Goal: Task Accomplishment & Management: Use online tool/utility

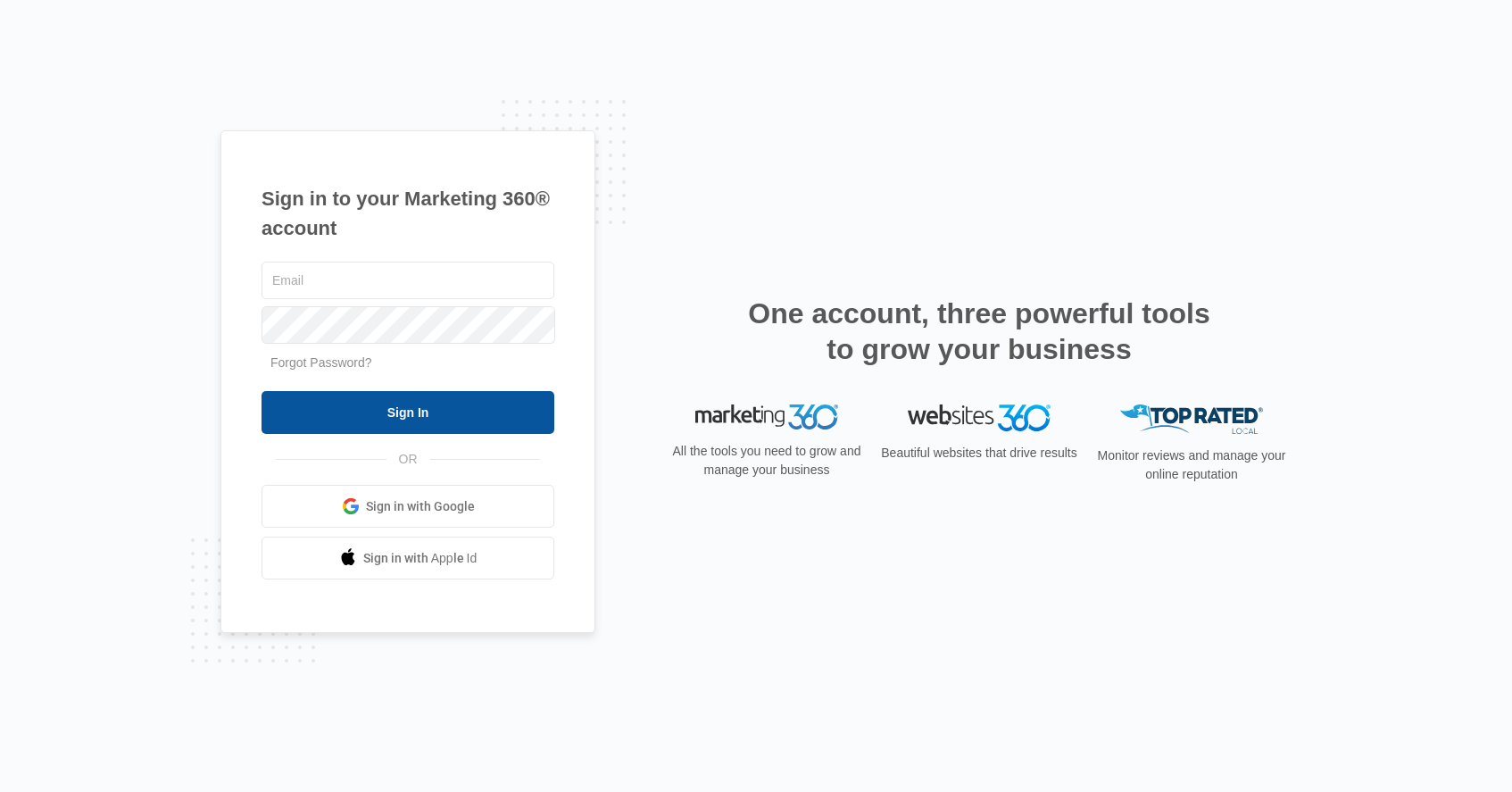
type input "[PERSON_NAME][EMAIL_ADDRESS][DOMAIN_NAME]"
click at [416, 415] on input "Sign In" at bounding box center [408, 412] width 293 height 43
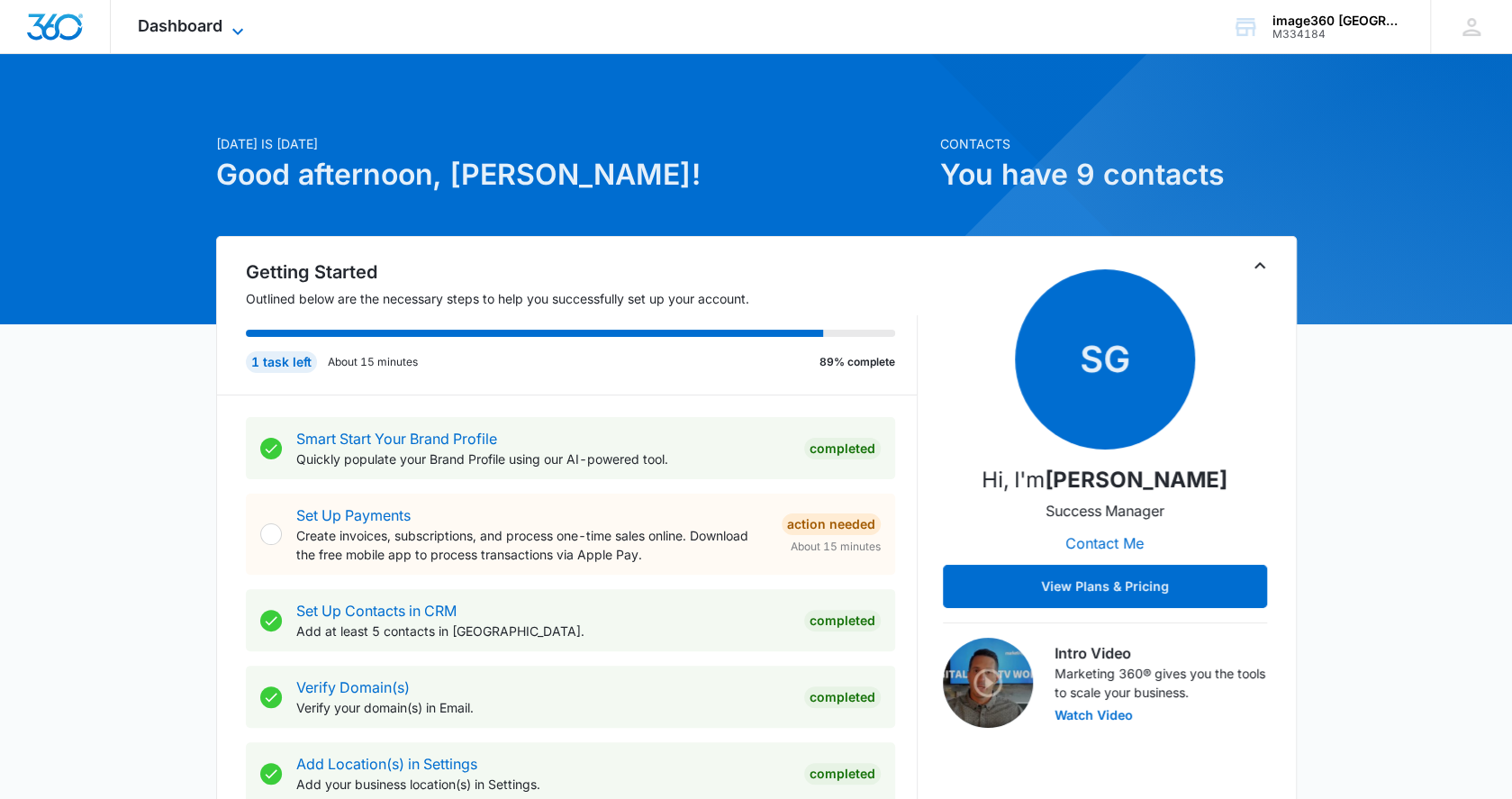
click at [238, 26] on icon at bounding box center [237, 30] width 21 height 21
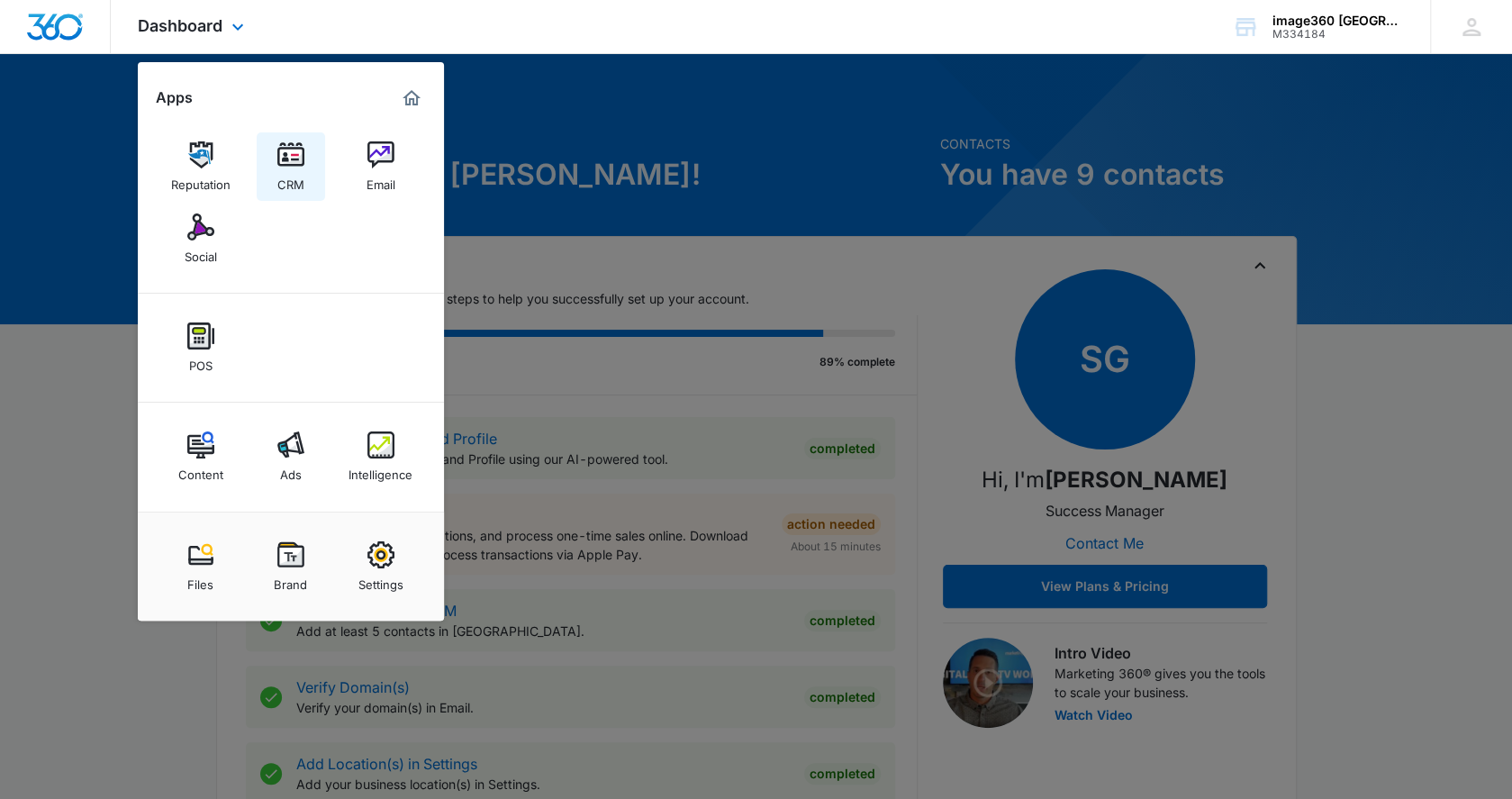
click at [288, 171] on div "CRM" at bounding box center [291, 179] width 27 height 23
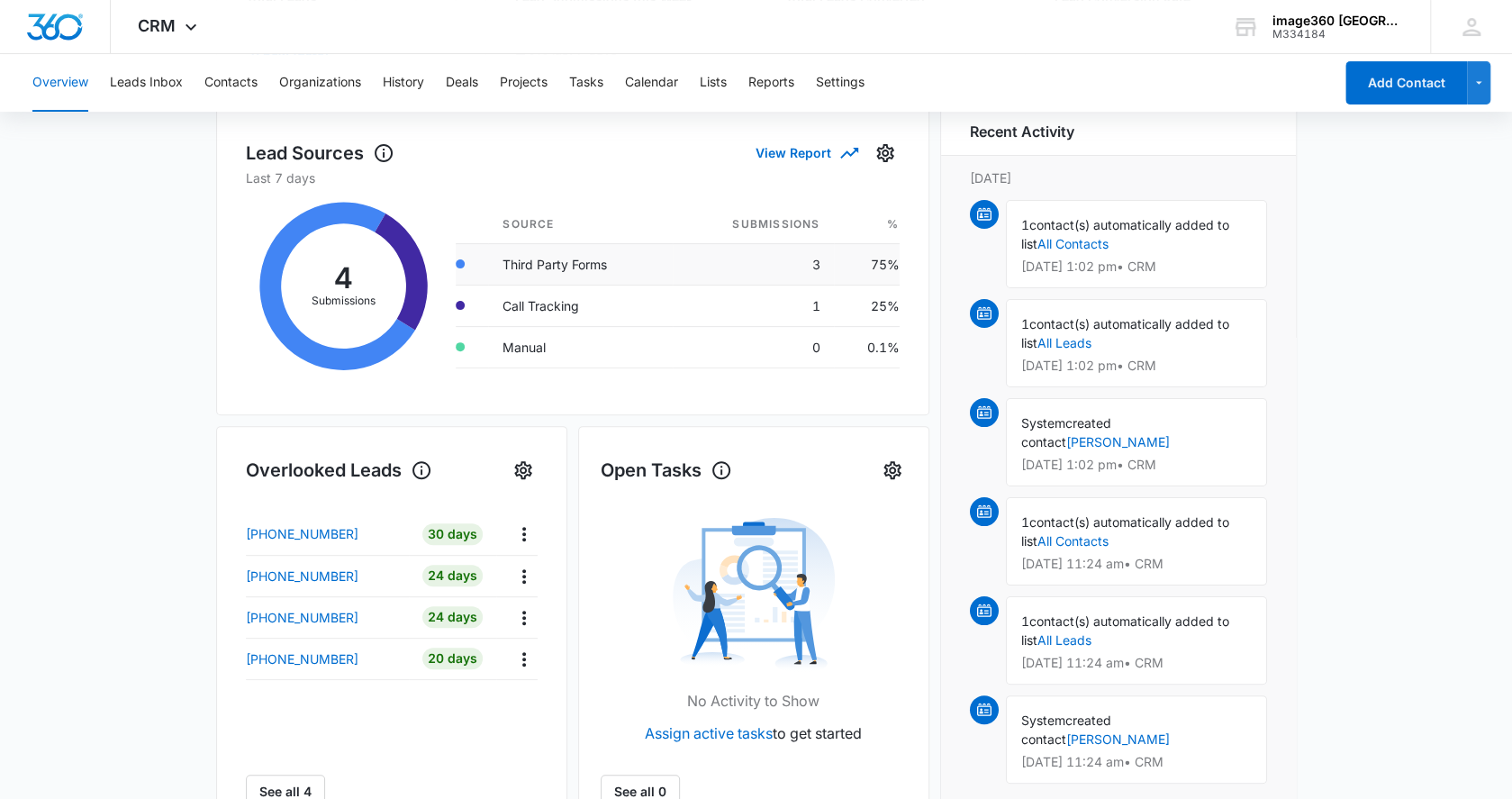
scroll to position [251, 0]
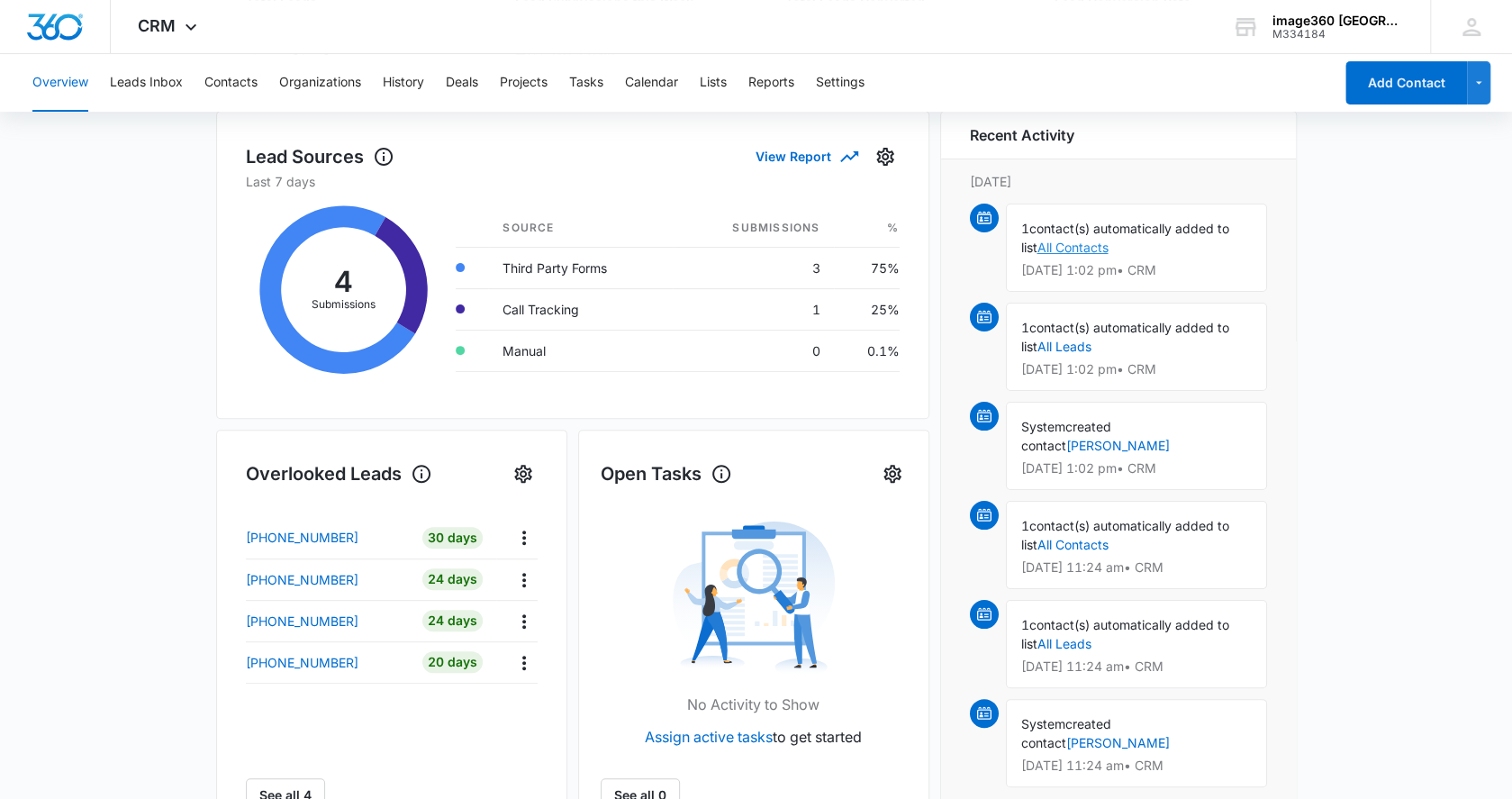
click at [1063, 244] on link "All Contacts" at bounding box center [1072, 247] width 71 height 16
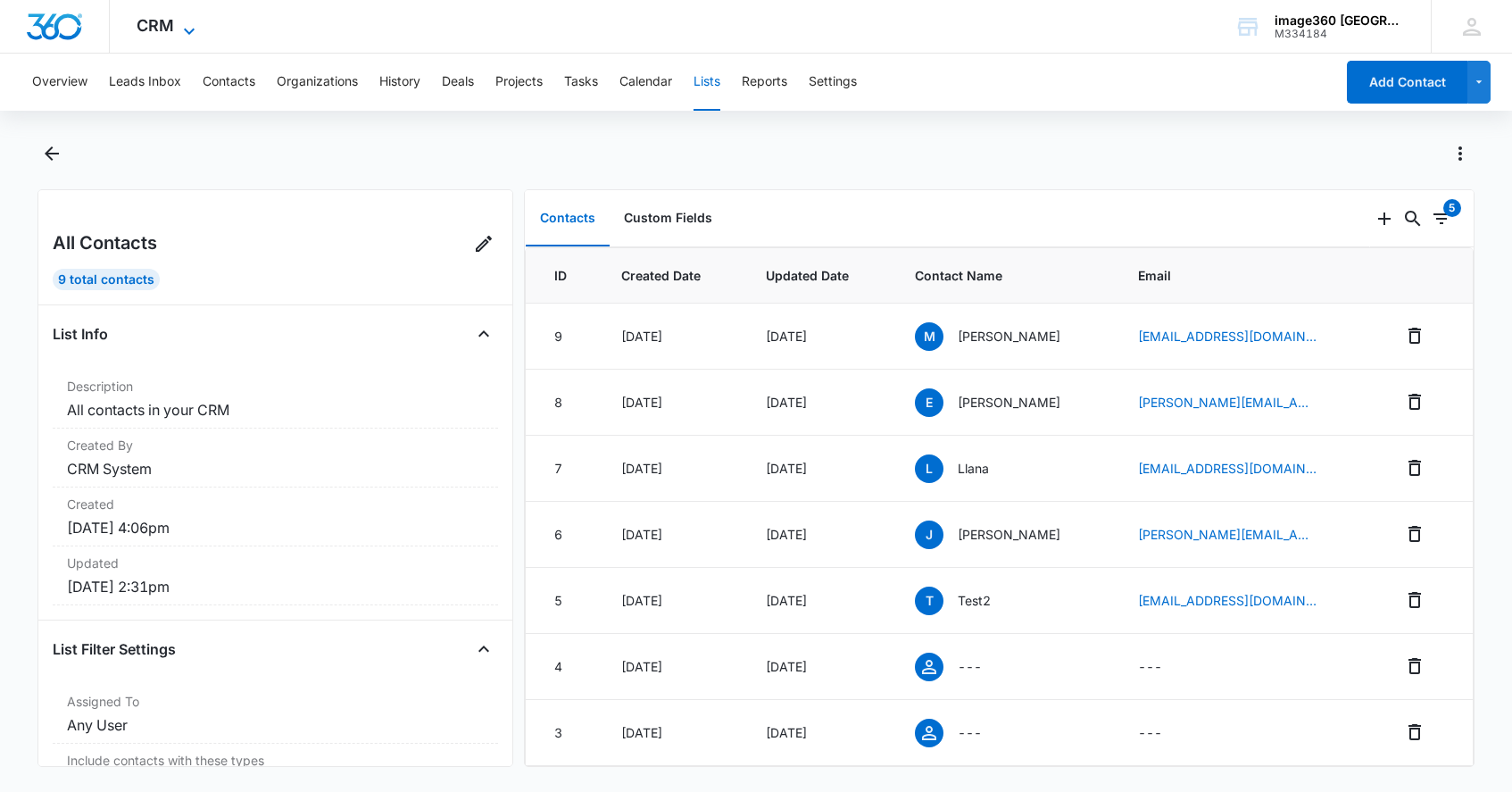
click at [182, 23] on icon at bounding box center [188, 30] width 21 height 21
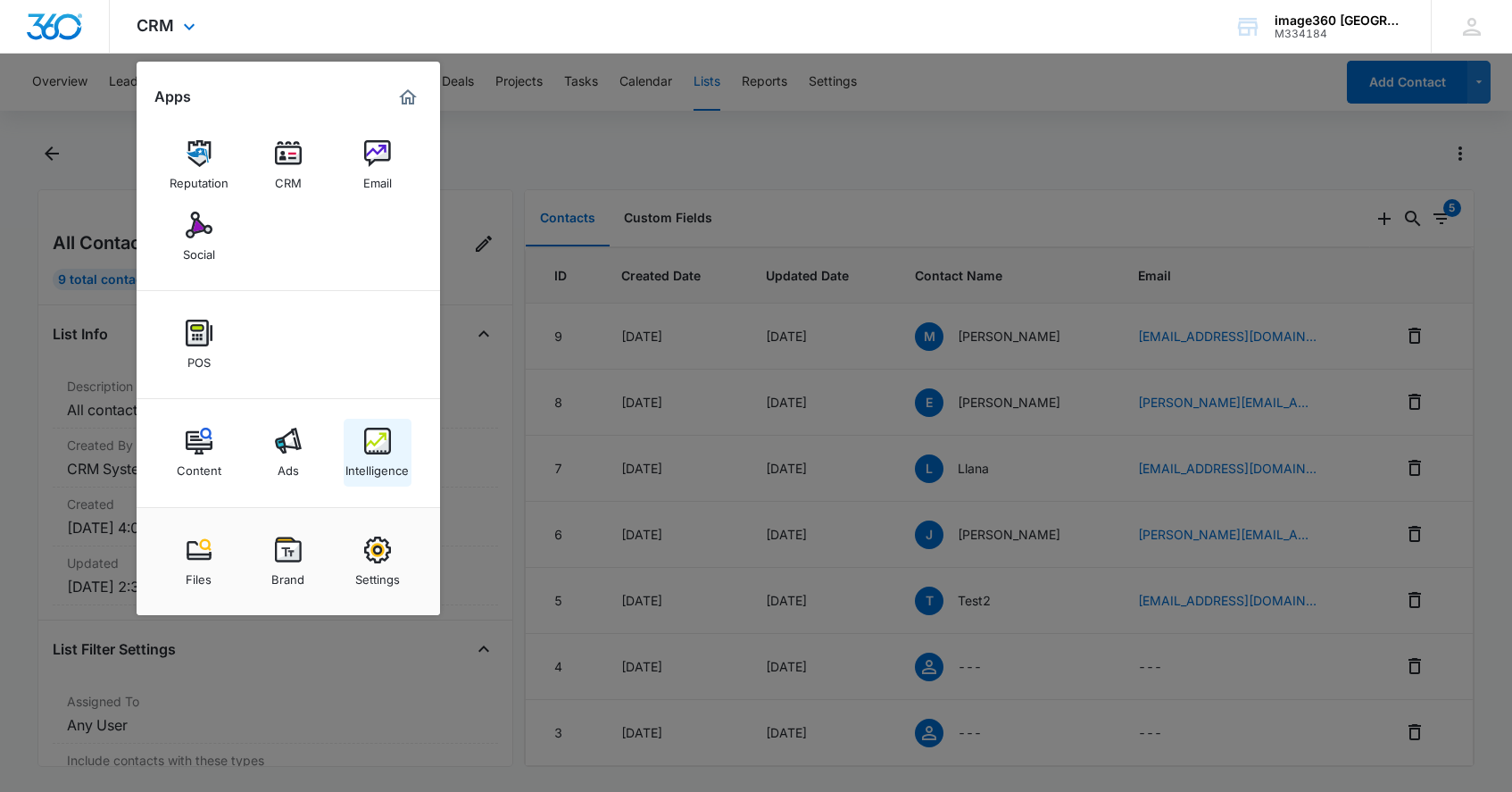
click at [375, 455] on div "Intelligence" at bounding box center [377, 466] width 63 height 23
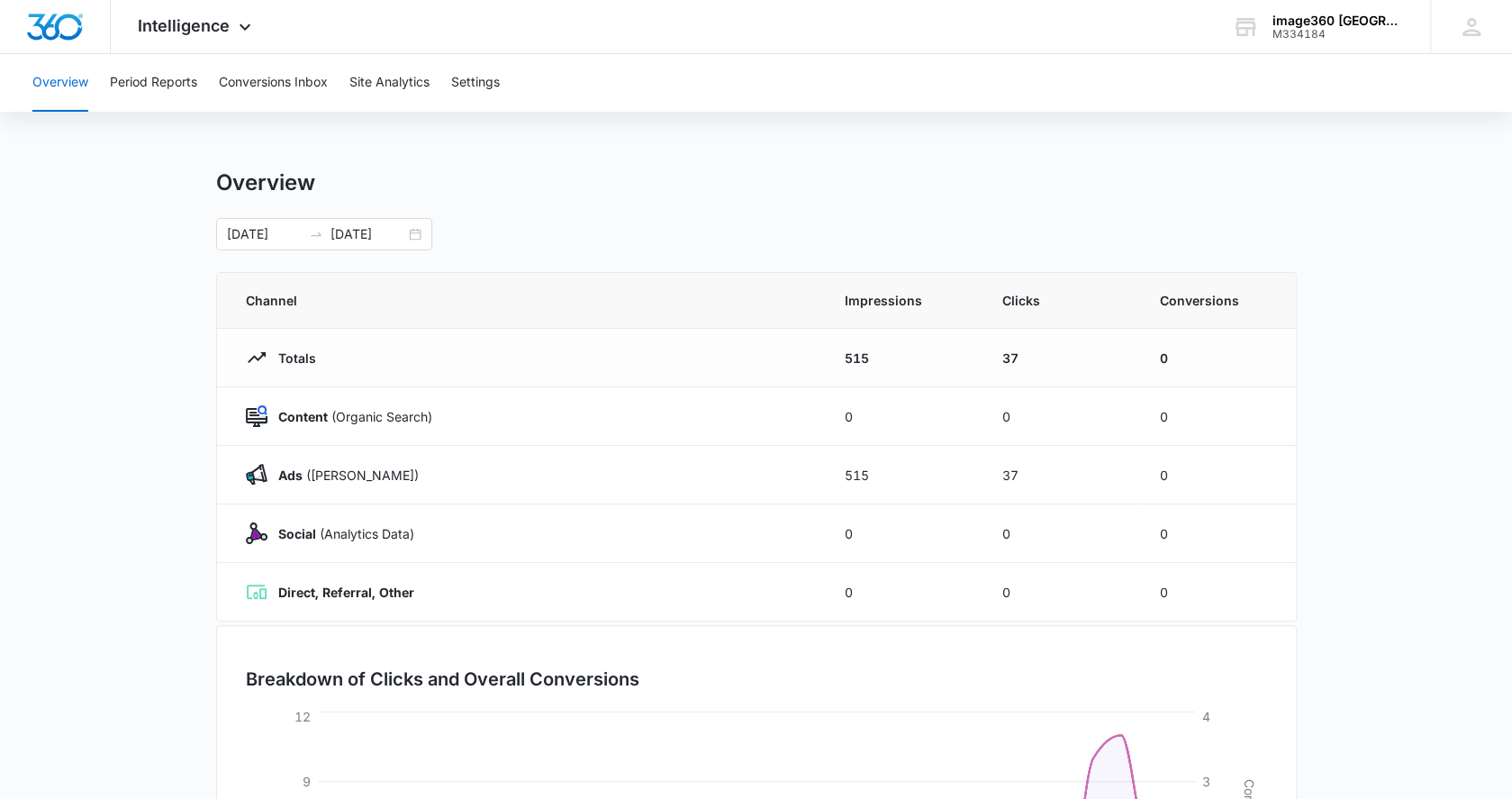
scroll to position [1, 0]
click at [218, 30] on span "Intelligence" at bounding box center [184, 26] width 92 height 18
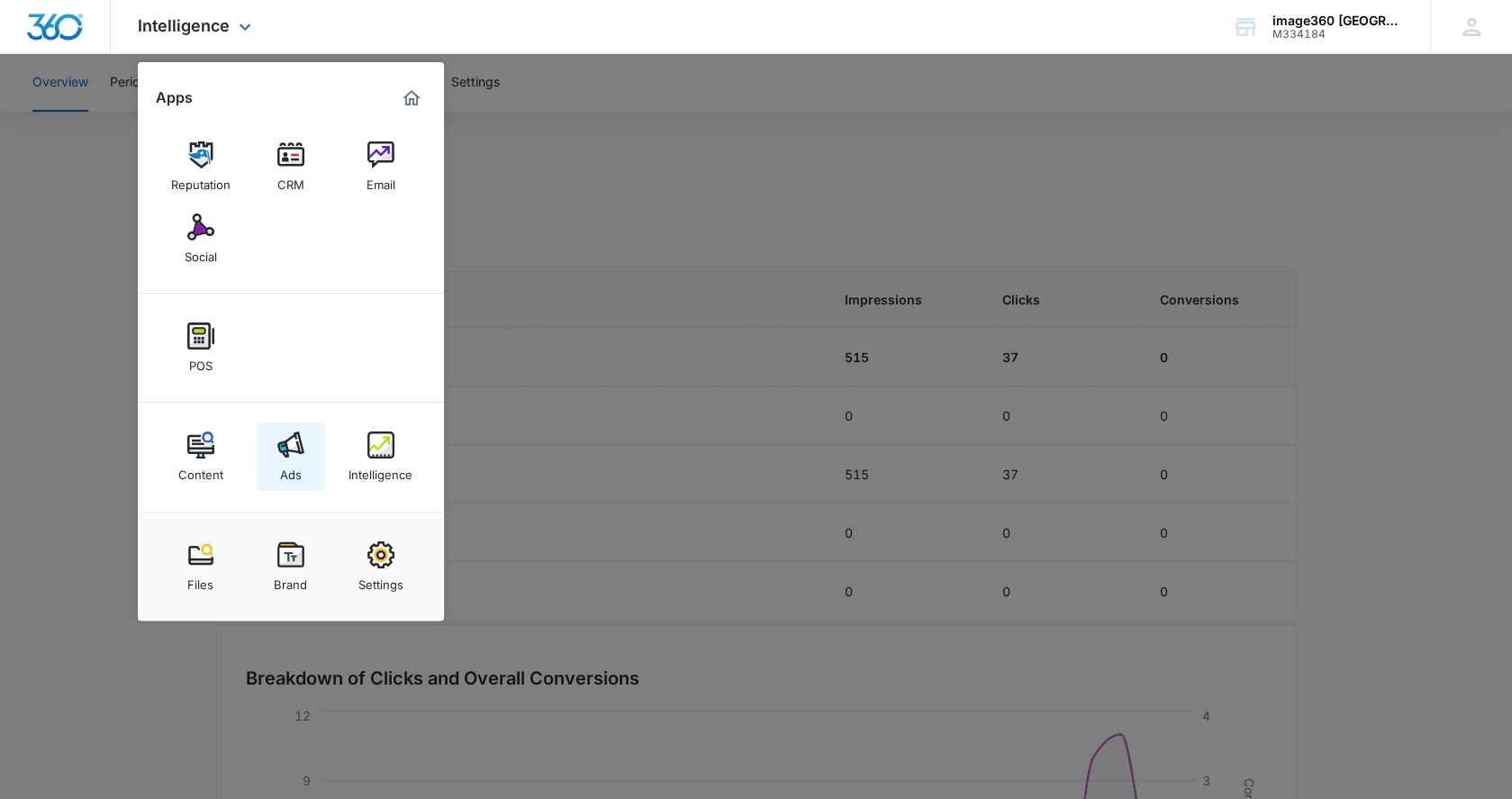
click at [286, 453] on img at bounding box center [291, 444] width 27 height 27
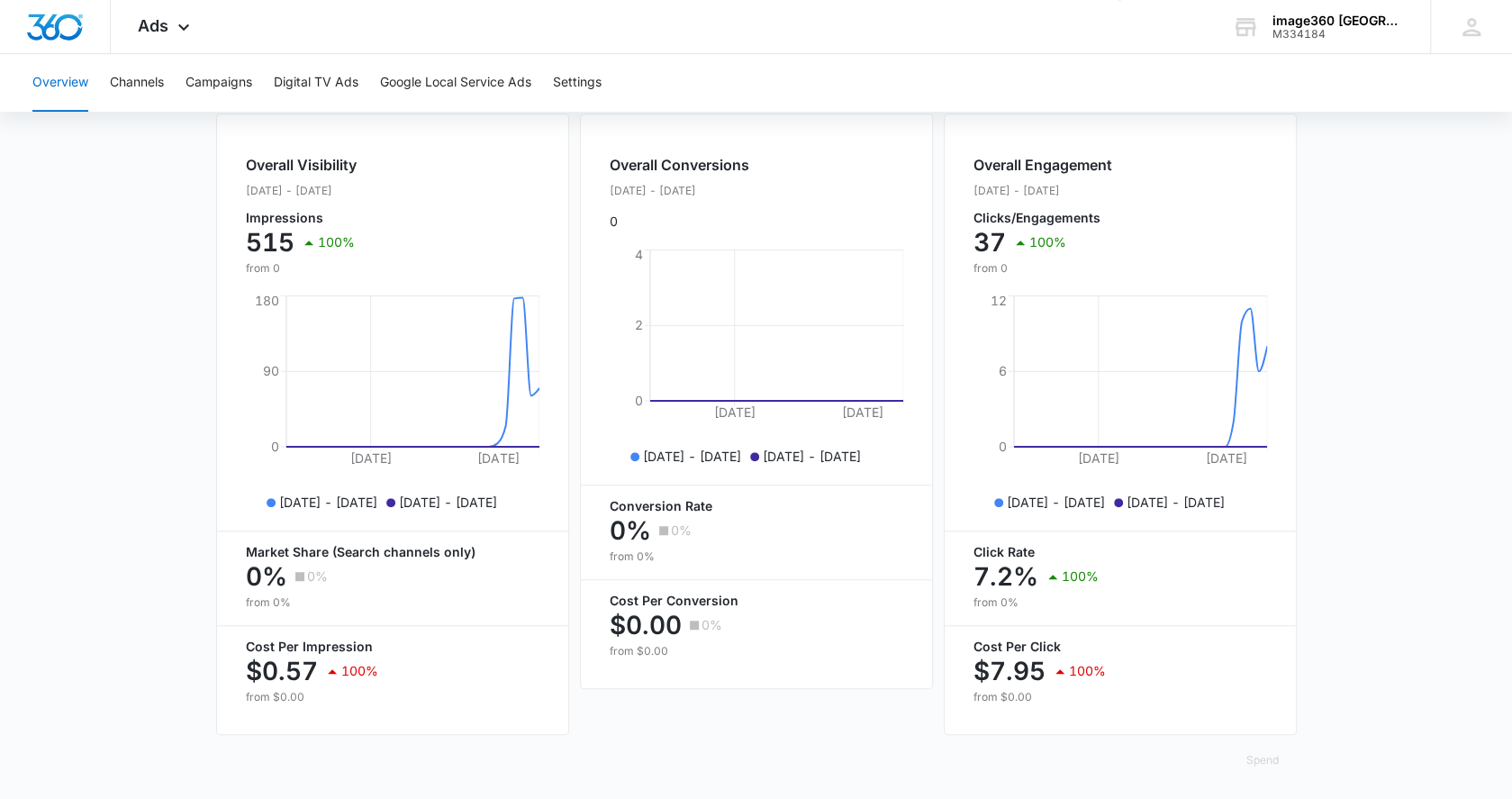
scroll to position [675, 0]
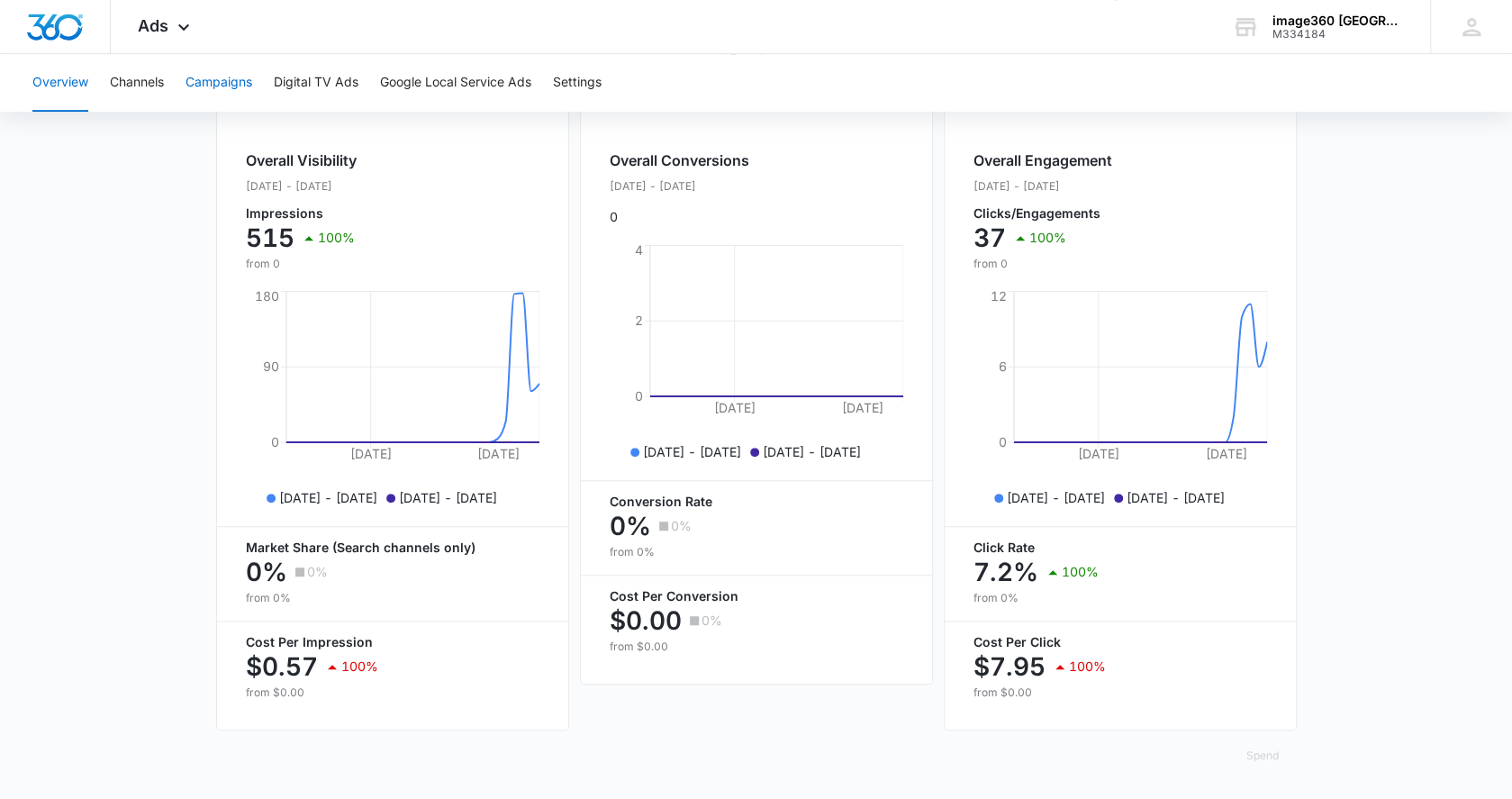
click at [209, 86] on button "Campaigns" at bounding box center [219, 83] width 66 height 57
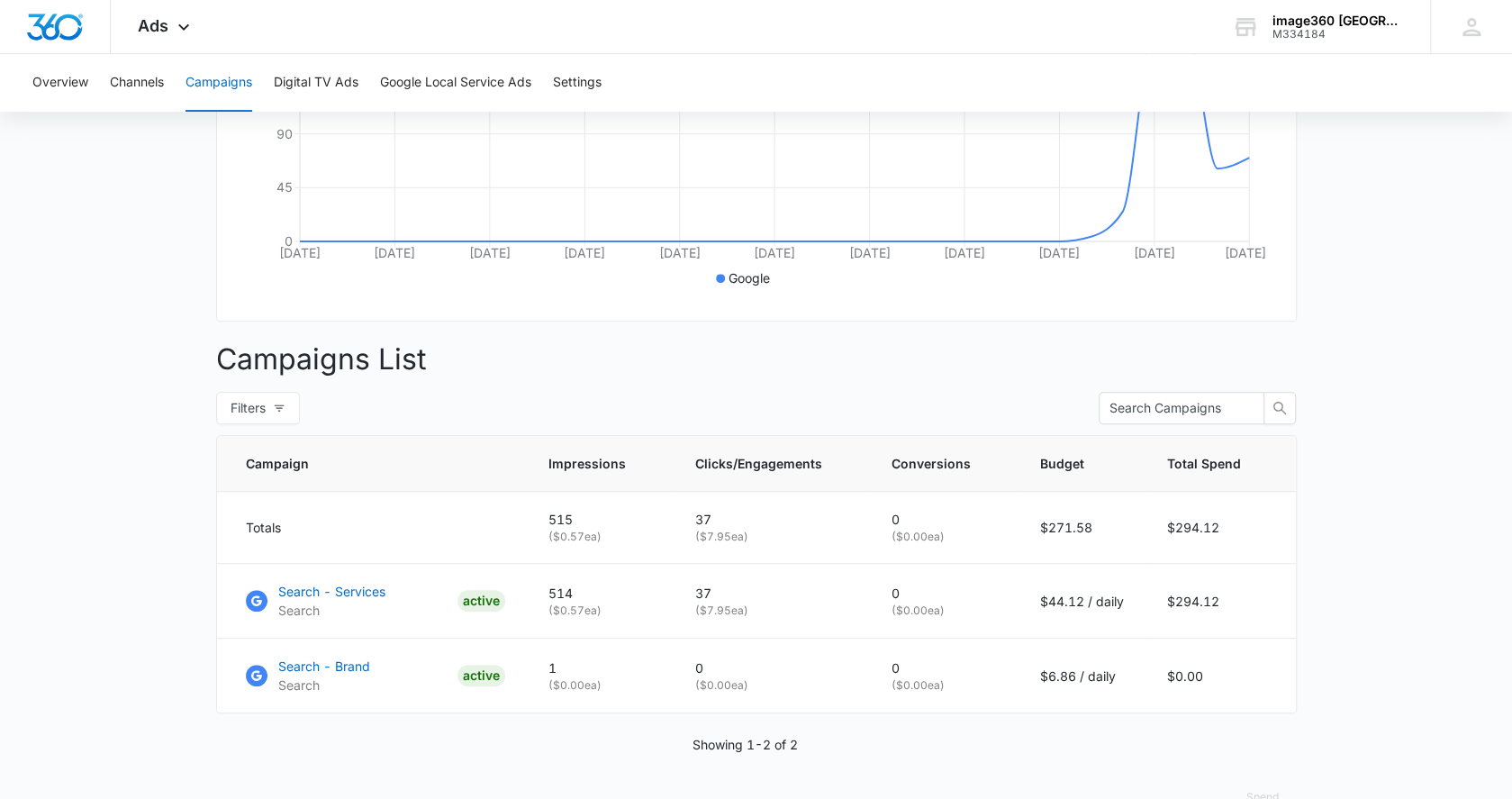
scroll to position [497, 0]
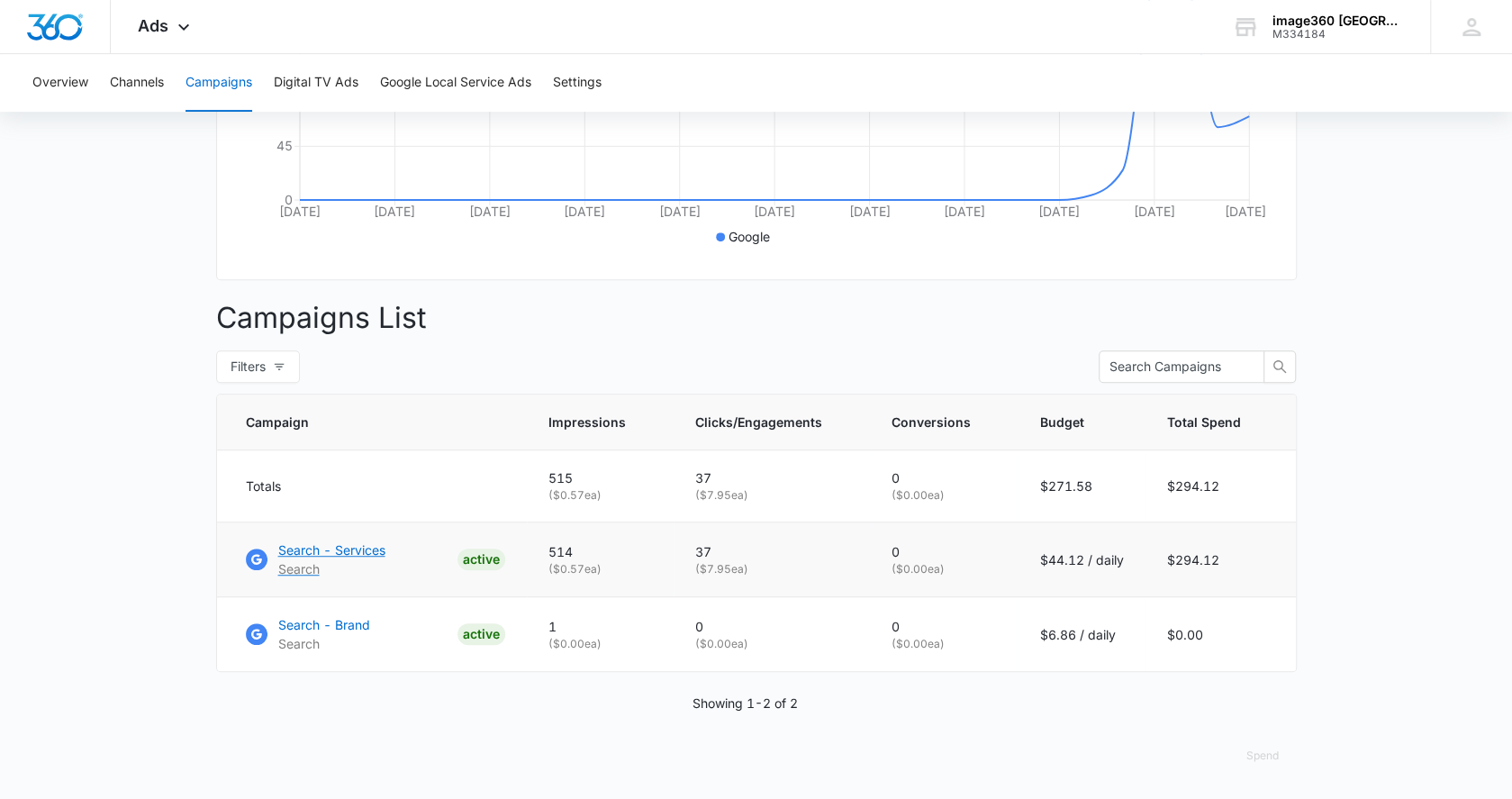
click at [340, 542] on p "Search - Services" at bounding box center [332, 550] width 107 height 18
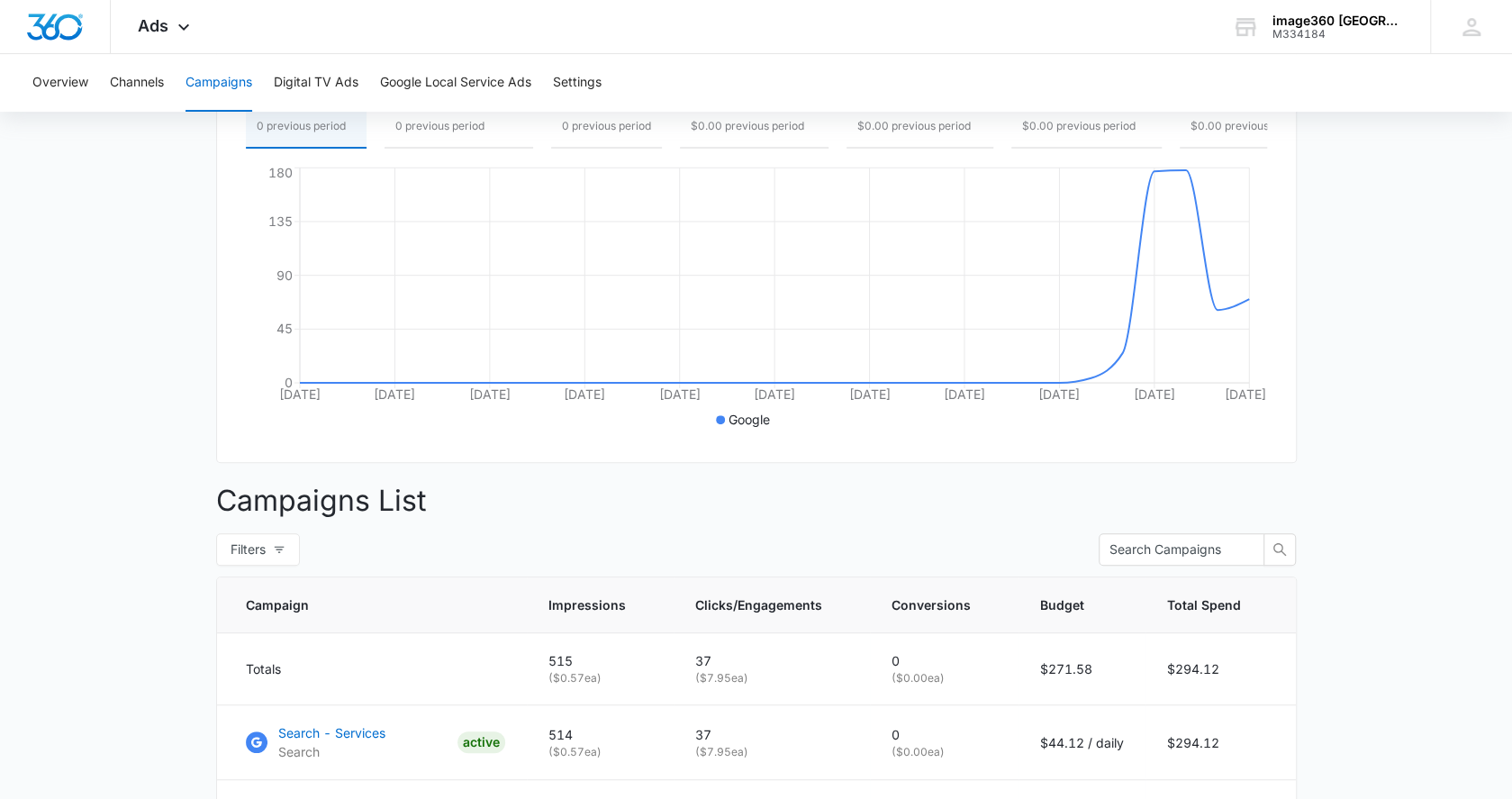
scroll to position [0, 0]
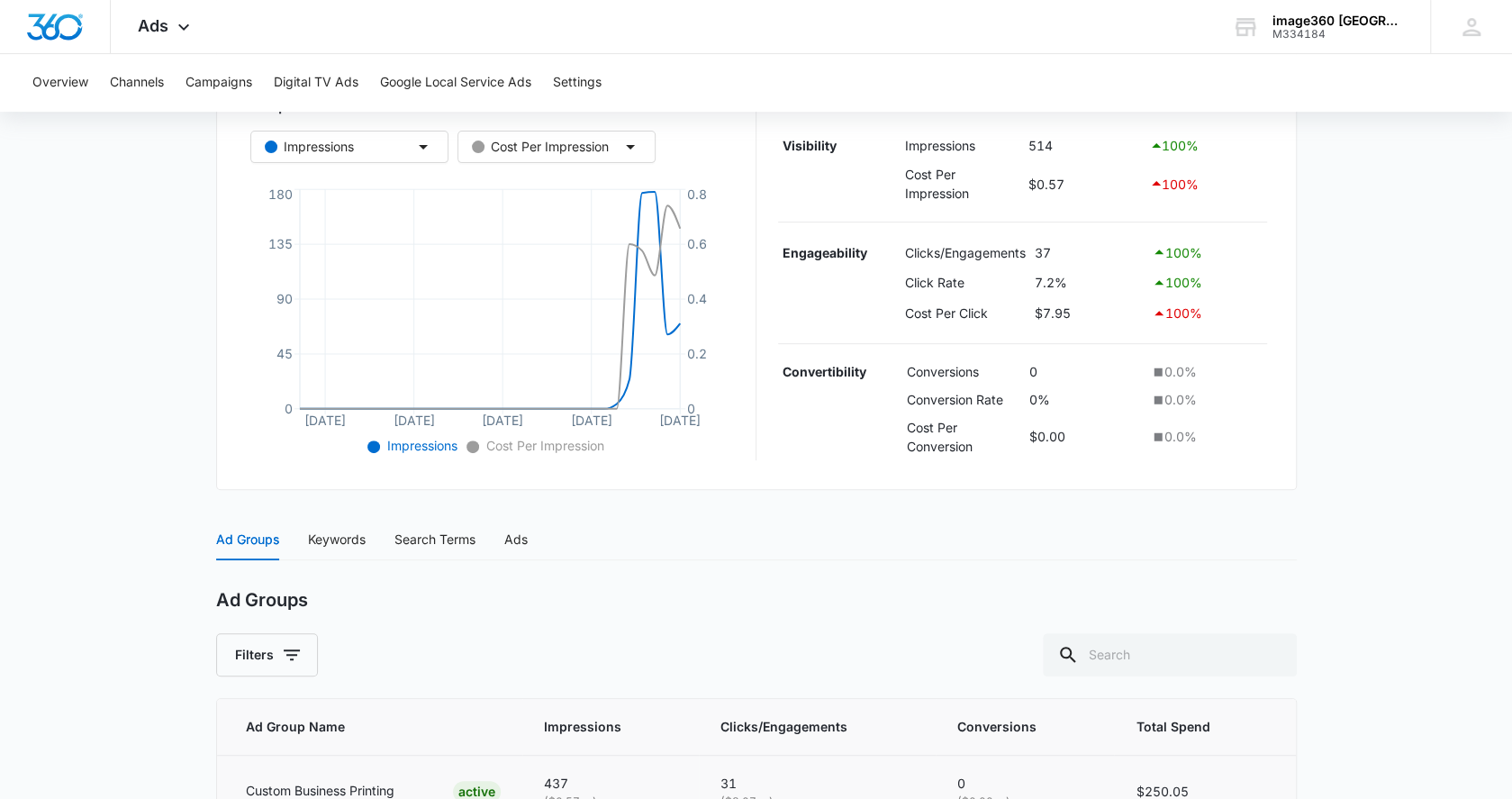
scroll to position [336, 0]
click at [339, 543] on div "Keywords" at bounding box center [337, 540] width 57 height 19
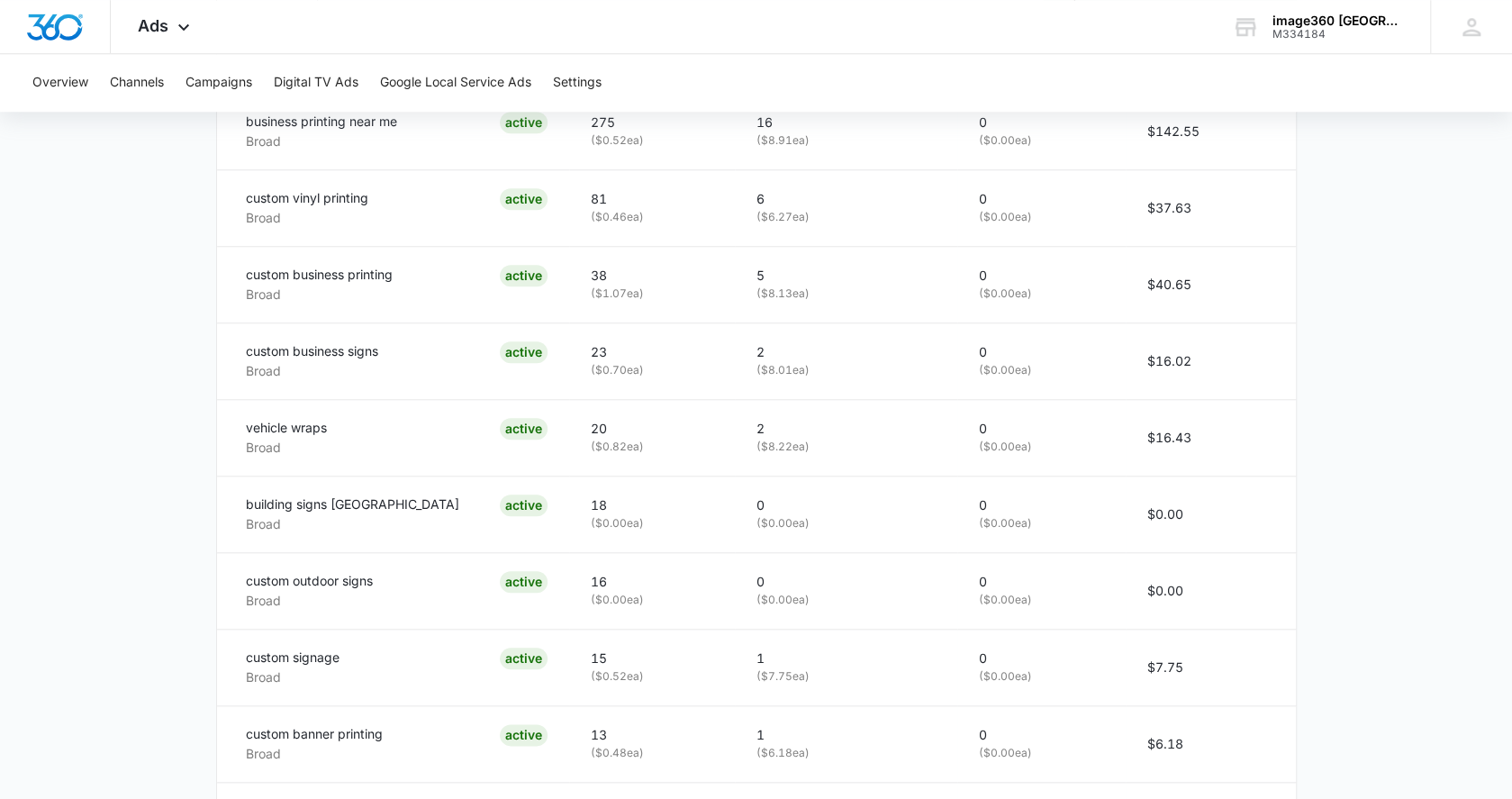
scroll to position [1151, 0]
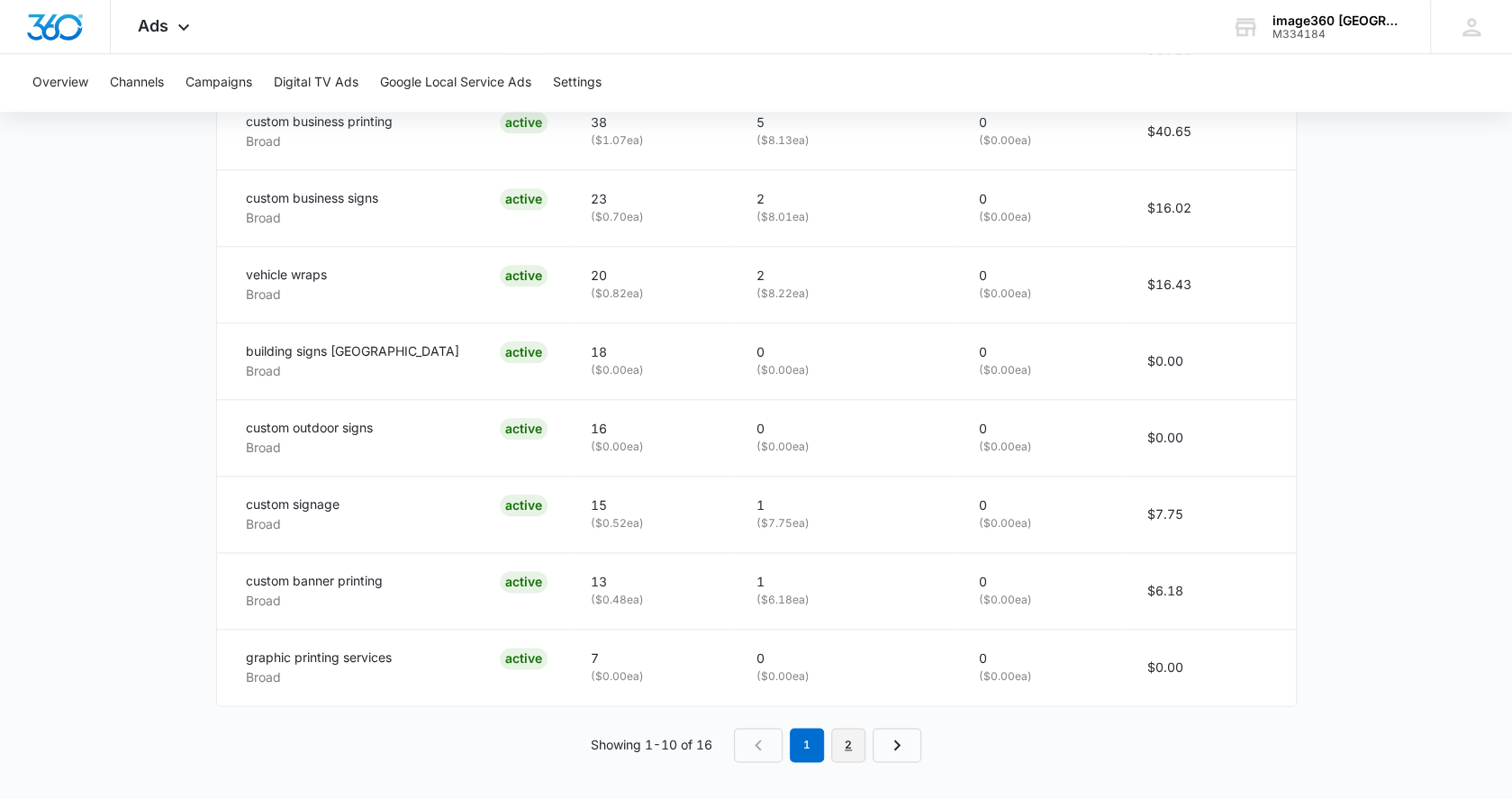
click at [861, 739] on link "2" at bounding box center [848, 745] width 34 height 34
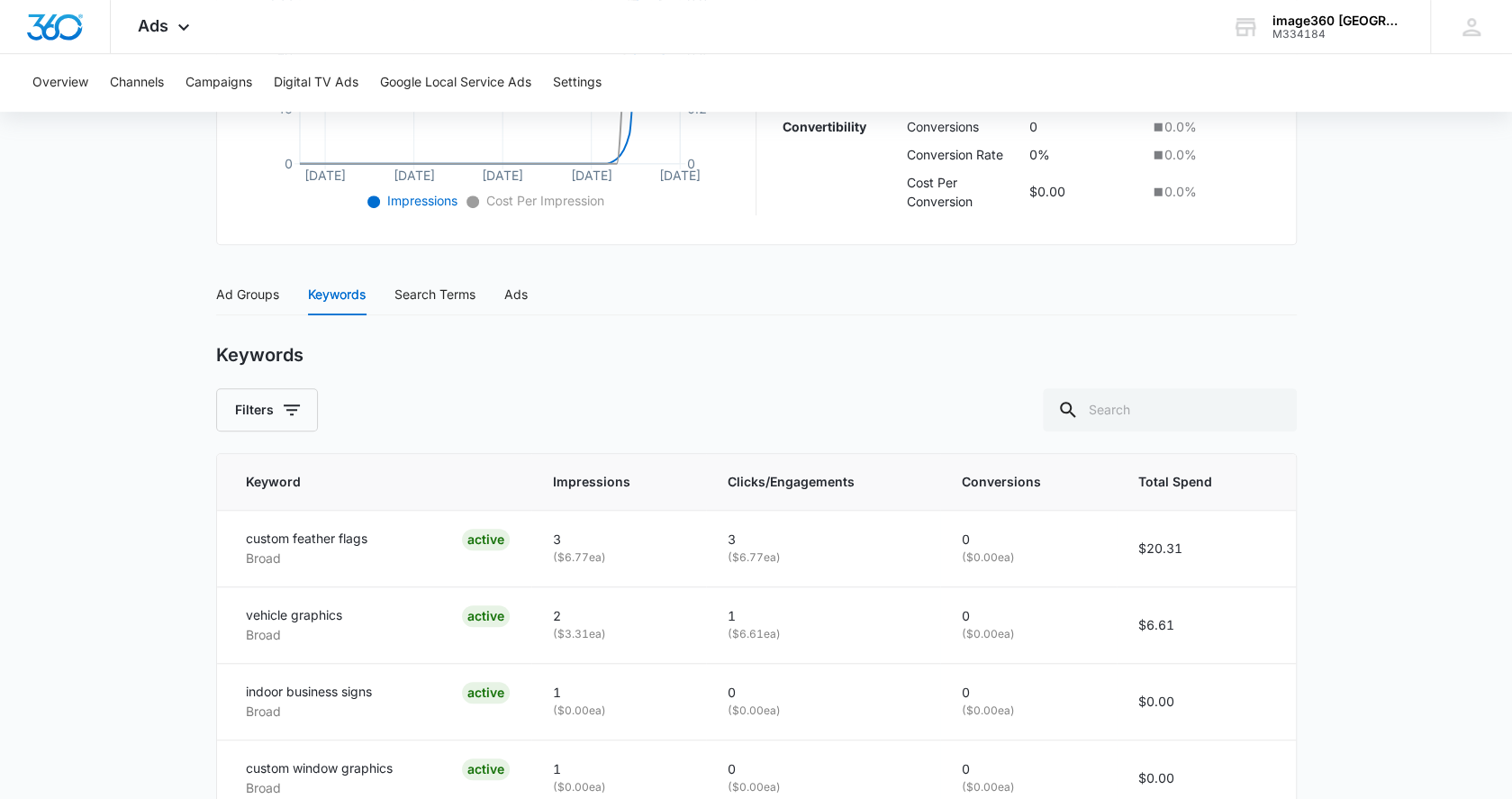
scroll to position [578, 0]
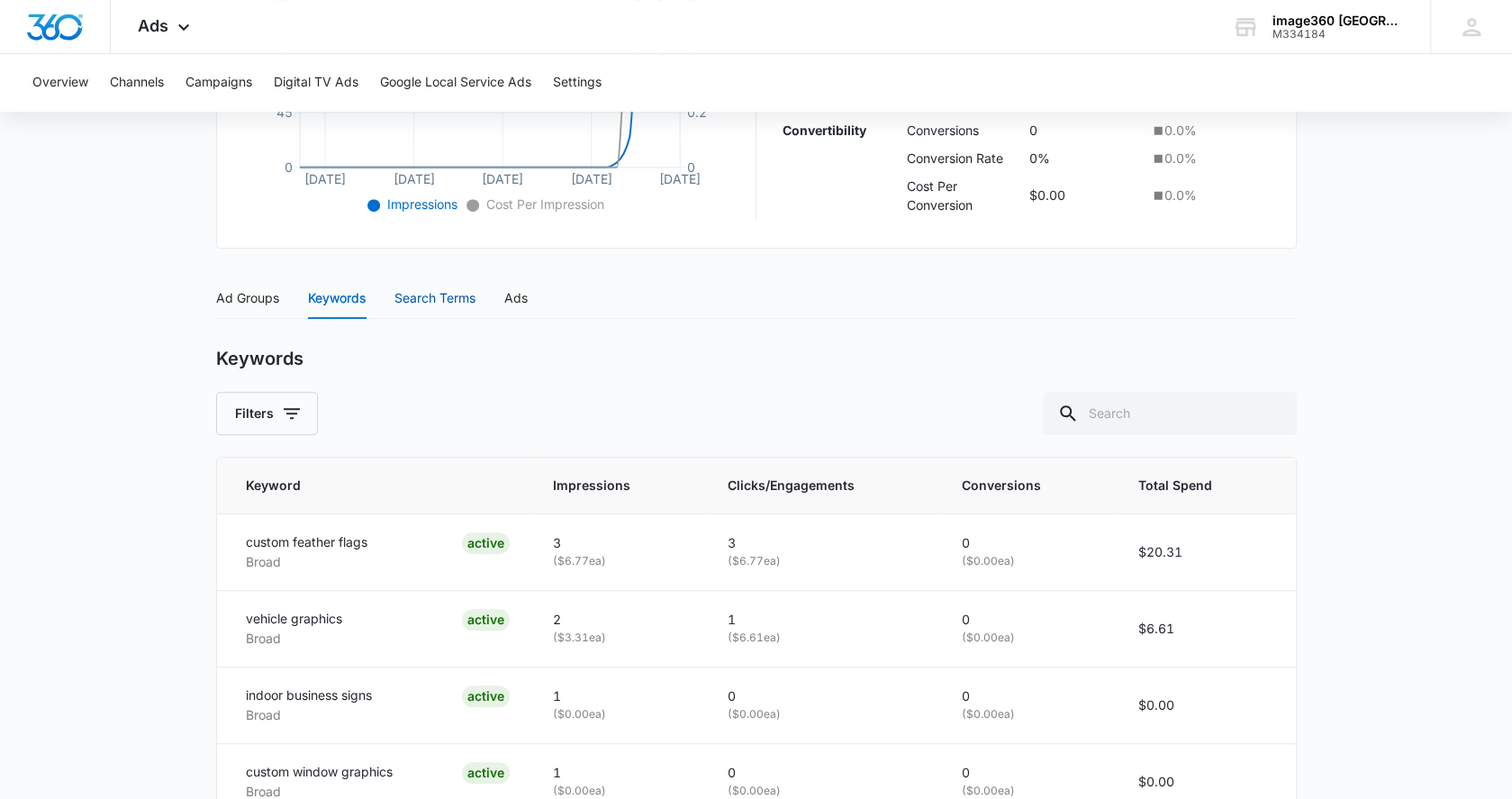
click at [461, 299] on div "Search Terms" at bounding box center [435, 297] width 81 height 19
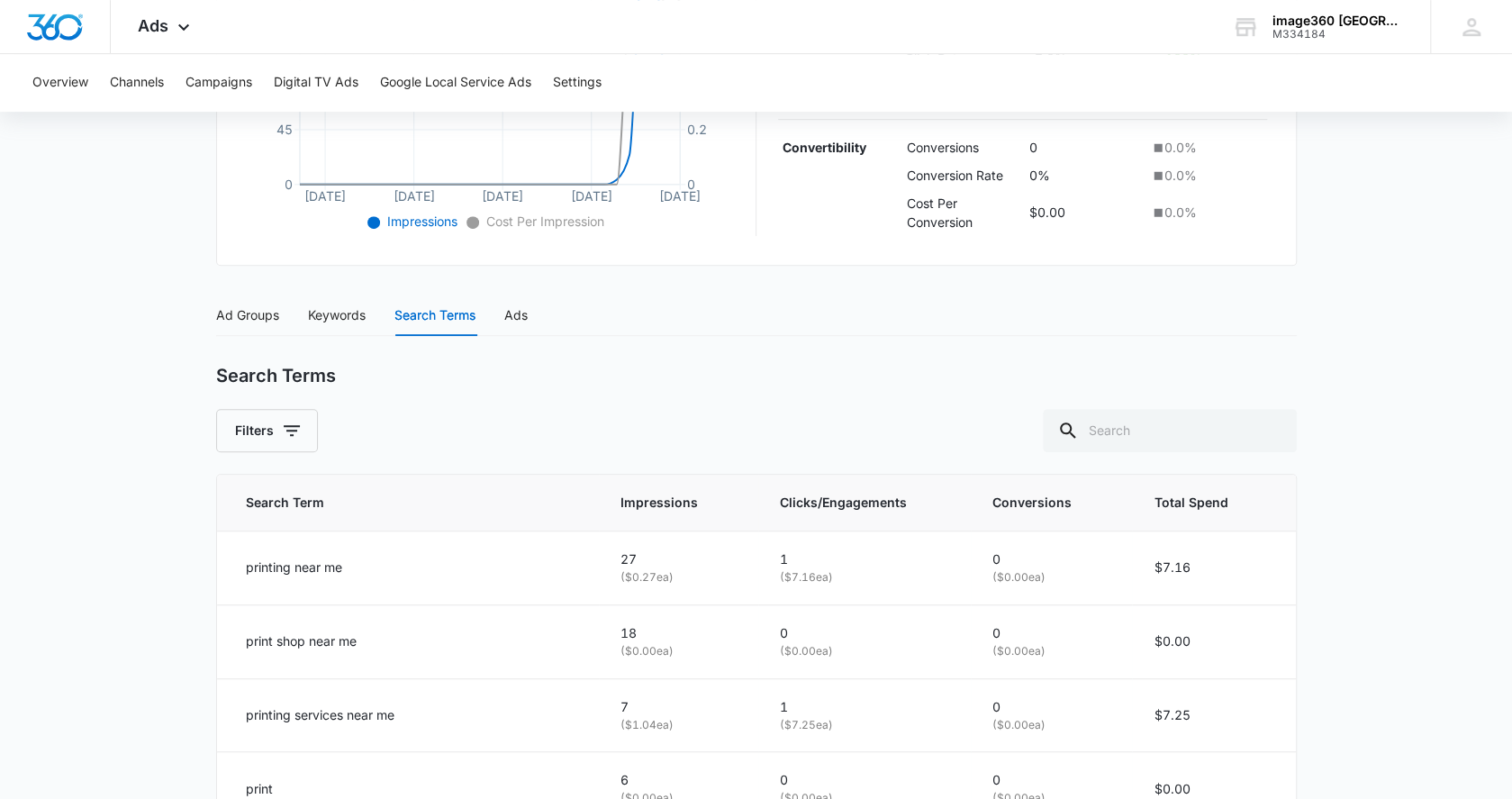
scroll to position [559, 0]
click at [510, 316] on div "Ads" at bounding box center [516, 316] width 23 height 19
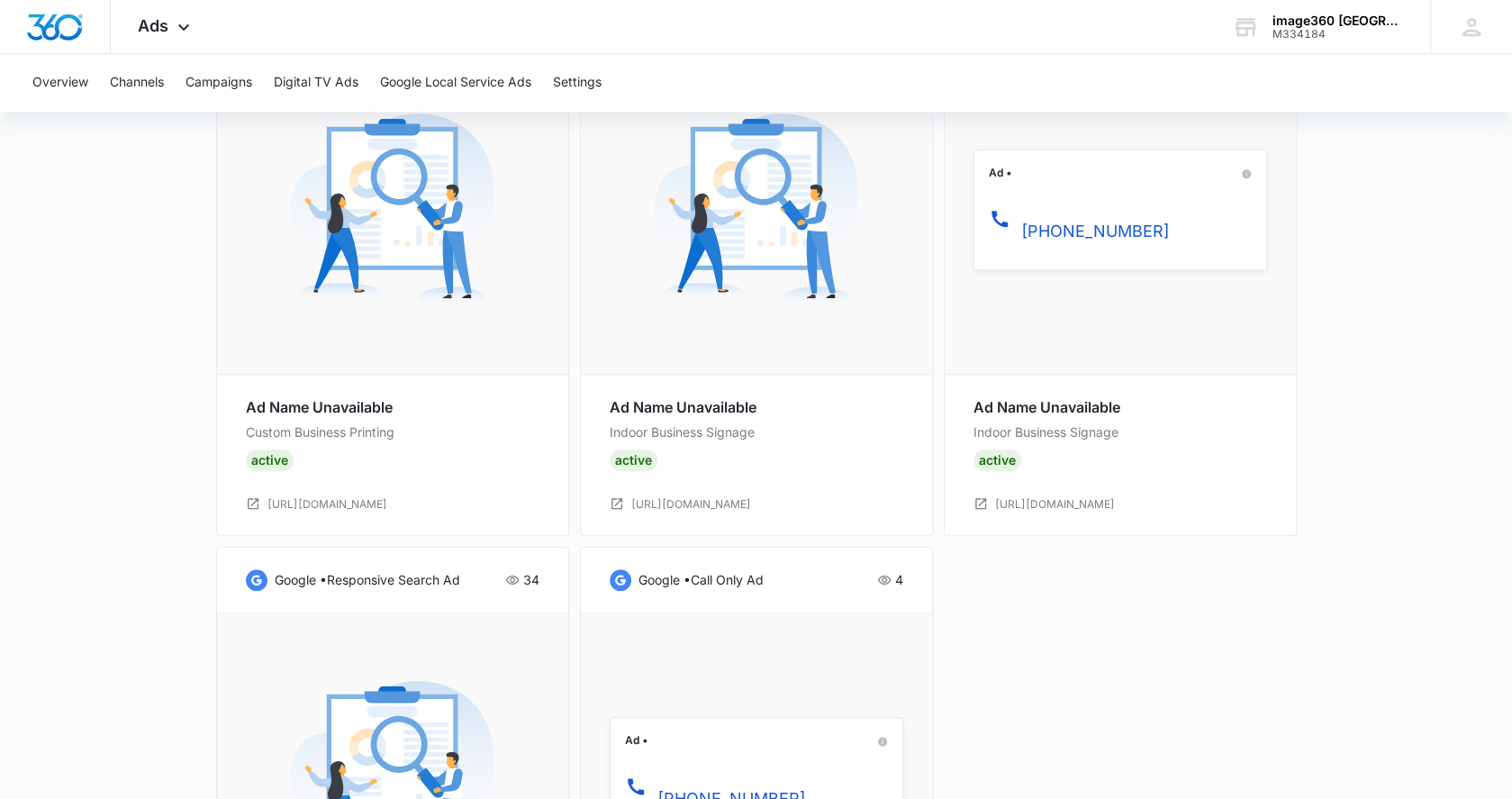
scroll to position [1116, 0]
click at [374, 504] on link "https://image360.com/westminster-co/office-signs" at bounding box center [327, 505] width 120 height 18
click at [410, 188] on img at bounding box center [392, 210] width 205 height 205
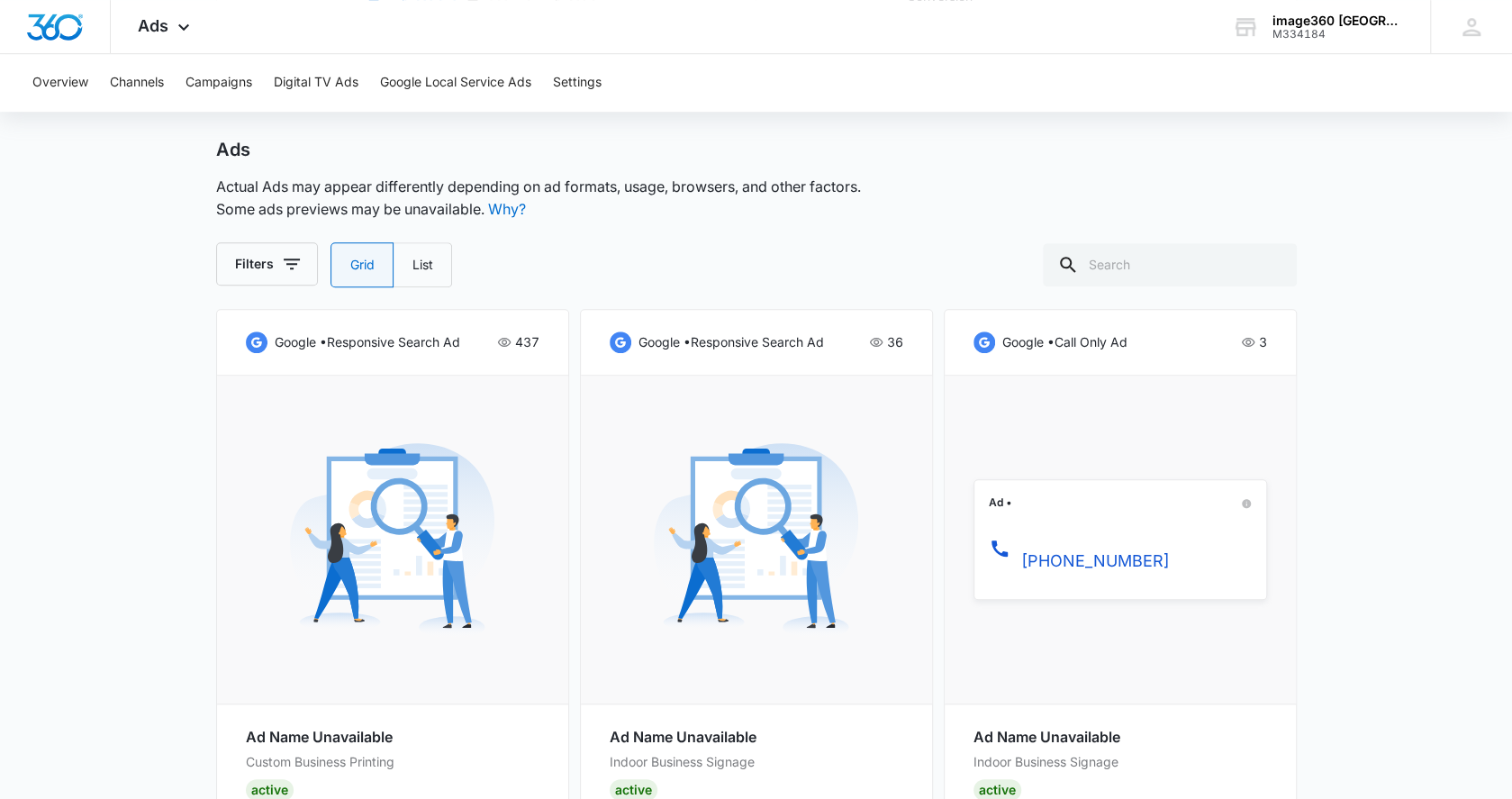
scroll to position [787, 0]
click at [344, 340] on p "google • responsive search ad" at bounding box center [367, 341] width 185 height 19
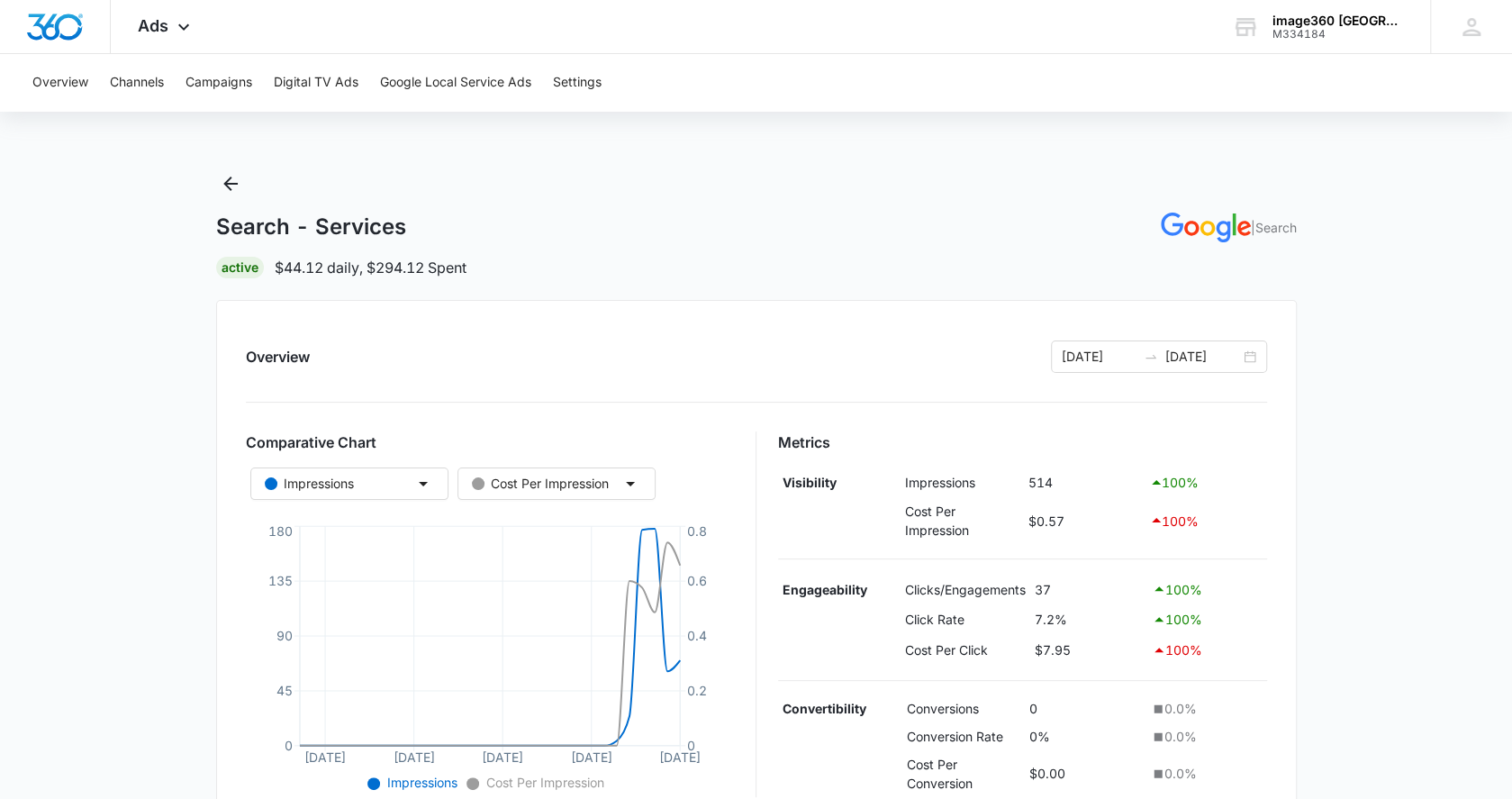
scroll to position [1, 0]
click at [228, 182] on icon "Back" at bounding box center [231, 183] width 15 height 15
